Goal: Task Accomplishment & Management: Manage account settings

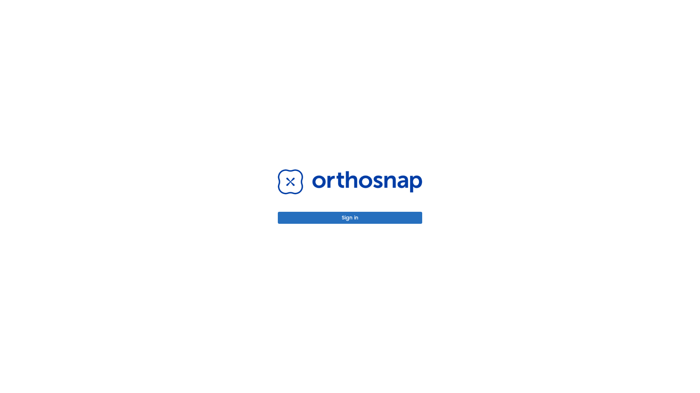
click at [350, 218] on button "Sign in" at bounding box center [350, 218] width 144 height 12
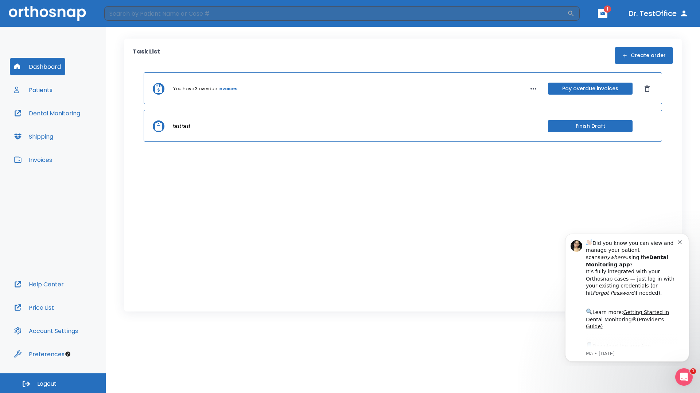
click at [53, 384] on span "Logout" at bounding box center [46, 384] width 19 height 8
